Goal: Use online tool/utility: Utilize a website feature to perform a specific function

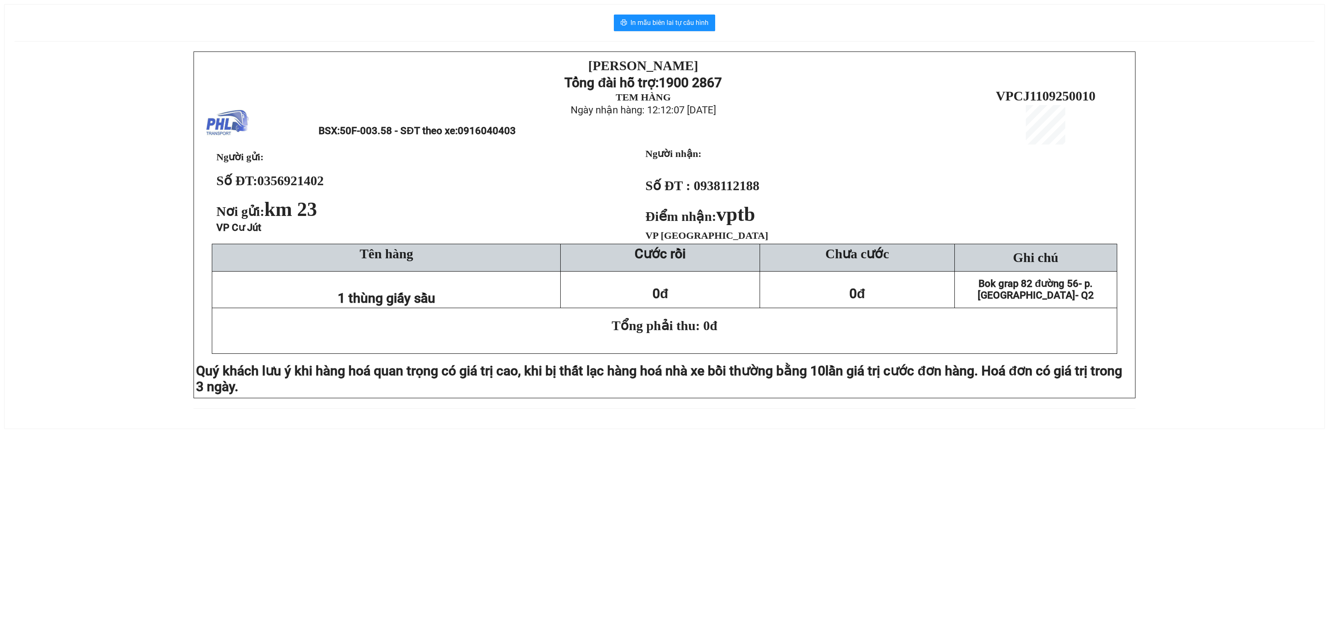
click at [969, 32] on div "In mẫu biên lai tự cấu hình [PERSON_NAME] Tổng đài hỗ trợ: 1900 2867 TEM HÀNG N…" at bounding box center [665, 217] width 1320 height 424
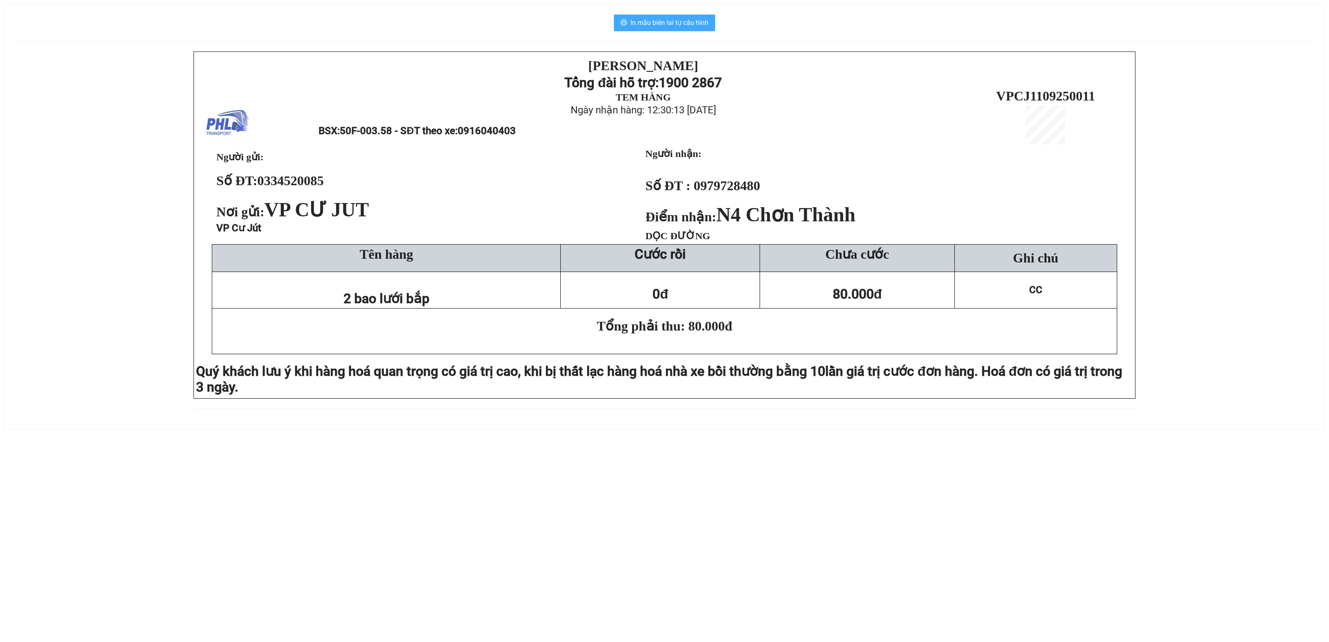
click at [700, 26] on span "In mẫu biên lai tự cấu hình" at bounding box center [669, 22] width 78 height 10
